Goal: Contribute content

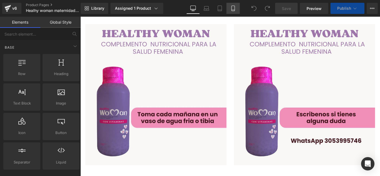
click at [233, 8] on icon at bounding box center [233, 9] width 6 height 6
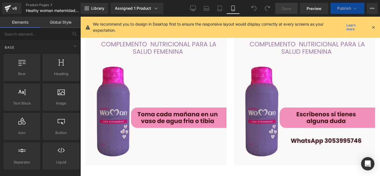
click at [233, 12] on link "Mobile" at bounding box center [232, 8] width 13 height 11
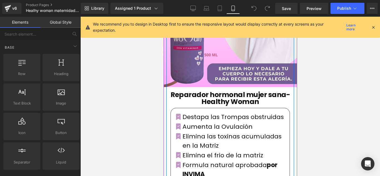
scroll to position [194, 0]
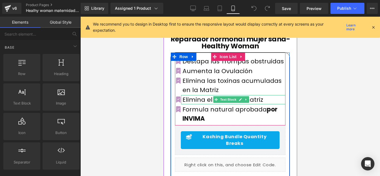
click at [195, 96] on p "Elimina el frio de la matriz" at bounding box center [233, 99] width 103 height 9
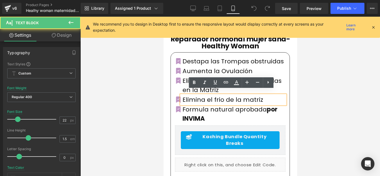
click at [254, 95] on p "Elimina el frio de la matriz" at bounding box center [233, 99] width 103 height 9
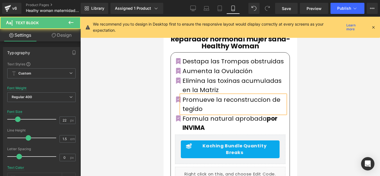
click at [223, 96] on p "Promueve la reconstruccion de tegido" at bounding box center [233, 104] width 103 height 18
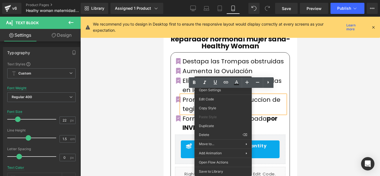
click at [334, 79] on div at bounding box center [229, 96] width 299 height 159
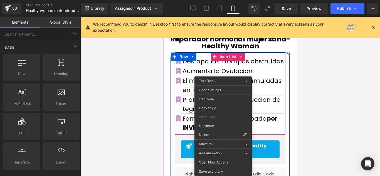
click at [255, 96] on p "Promueve la reconstruccion de tegido" at bounding box center [233, 104] width 103 height 18
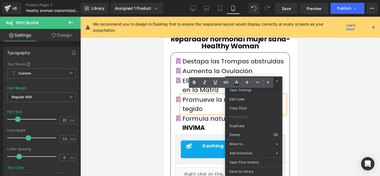
click at [304, 89] on div at bounding box center [229, 96] width 299 height 159
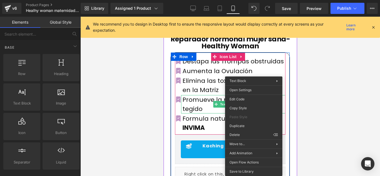
click at [194, 104] on p "Promueve la reconstruccion de tegido" at bounding box center [233, 104] width 103 height 18
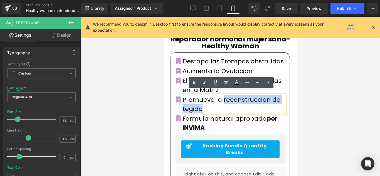
drag, startPoint x: 203, startPoint y: 104, endPoint x: 218, endPoint y: 92, distance: 19.6
click at [218, 95] on p "Promueve la reconstruccion de tegido" at bounding box center [233, 104] width 103 height 18
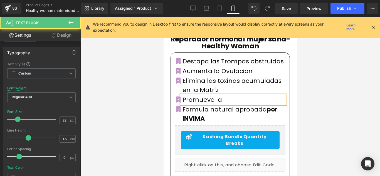
click at [224, 95] on p "Promueve la" at bounding box center [233, 99] width 103 height 9
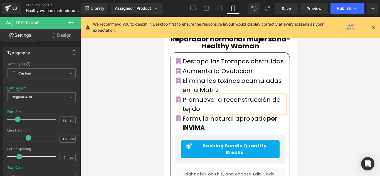
click at [301, 76] on div at bounding box center [229, 96] width 299 height 159
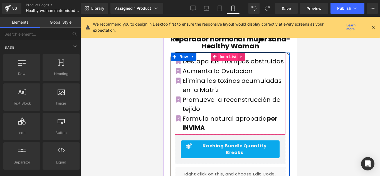
click at [218, 53] on span "Icon List" at bounding box center [227, 57] width 19 height 8
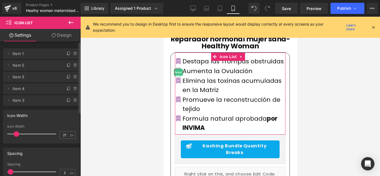
drag, startPoint x: 10, startPoint y: 91, endPoint x: 15, endPoint y: 62, distance: 28.9
click at [15, 47] on ul "Delete Cancel Item 1 Item 1 Name Item 1 Delete Cancel Item 5 Item 5 Name Item 5…" at bounding box center [41, 47] width 77 height 0
click at [14, 90] on span "Item 4" at bounding box center [36, 88] width 47 height 11
click at [7, 66] on icon at bounding box center [8, 65] width 4 height 4
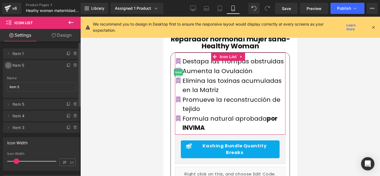
click at [7, 66] on icon at bounding box center [8, 65] width 4 height 4
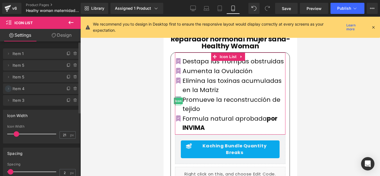
click at [7, 89] on icon at bounding box center [8, 88] width 4 height 4
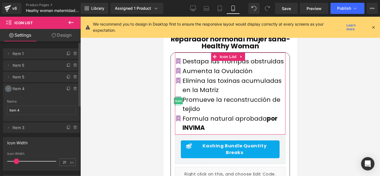
click at [7, 89] on icon at bounding box center [8, 88] width 4 height 4
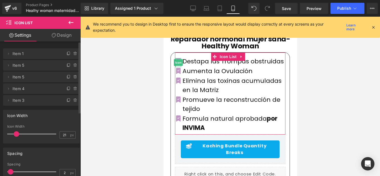
drag, startPoint x: 7, startPoint y: 89, endPoint x: 8, endPoint y: 58, distance: 30.9
click at [8, 47] on ul "Delete Cancel Item 1 Item 1 Name Item 1 Delete Cancel Item 5 Item 5 Name Item 5…" at bounding box center [41, 47] width 77 height 0
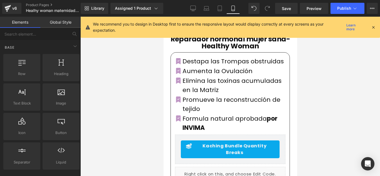
click at [309, 76] on div at bounding box center [229, 96] width 299 height 159
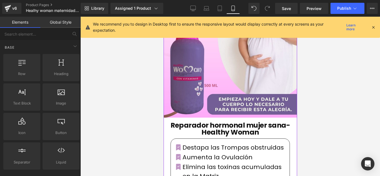
scroll to position [28, 0]
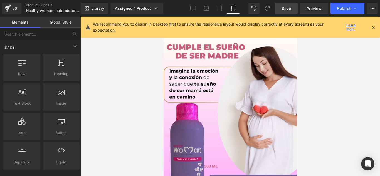
click at [282, 10] on span "Save" at bounding box center [285, 9] width 9 height 6
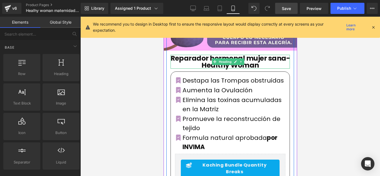
scroll to position [194, 0]
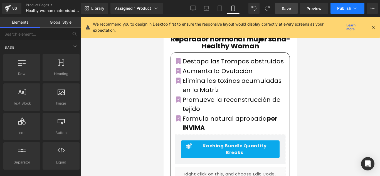
click at [336, 11] on button "Publish" at bounding box center [347, 8] width 34 height 11
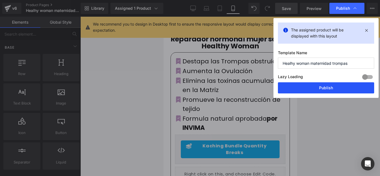
click at [326, 88] on button "Publish" at bounding box center [326, 87] width 96 height 11
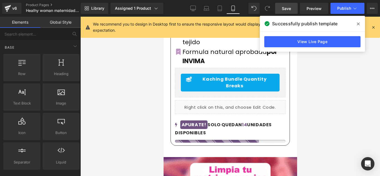
scroll to position [217, 0]
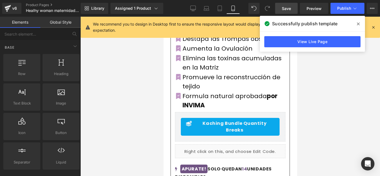
click at [355, 86] on div at bounding box center [229, 96] width 299 height 159
click at [356, 26] on span at bounding box center [357, 23] width 9 height 9
